Goal: Check status: Check status

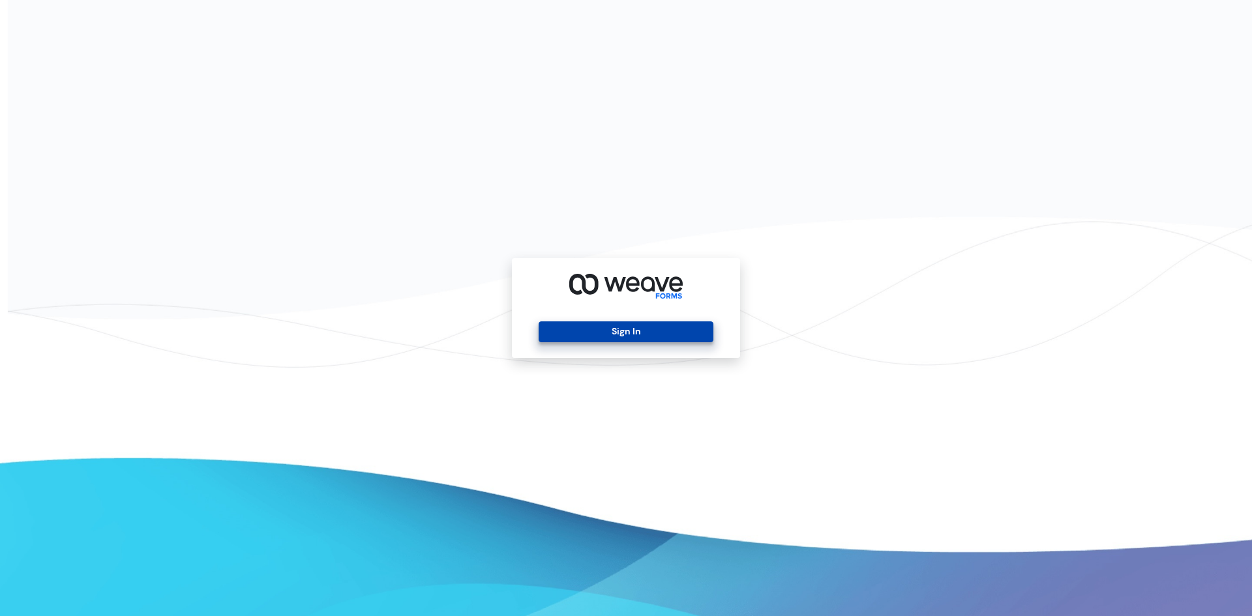
click at [652, 332] on button "Sign In" at bounding box center [625, 331] width 174 height 21
